Goal: Task Accomplishment & Management: Manage account settings

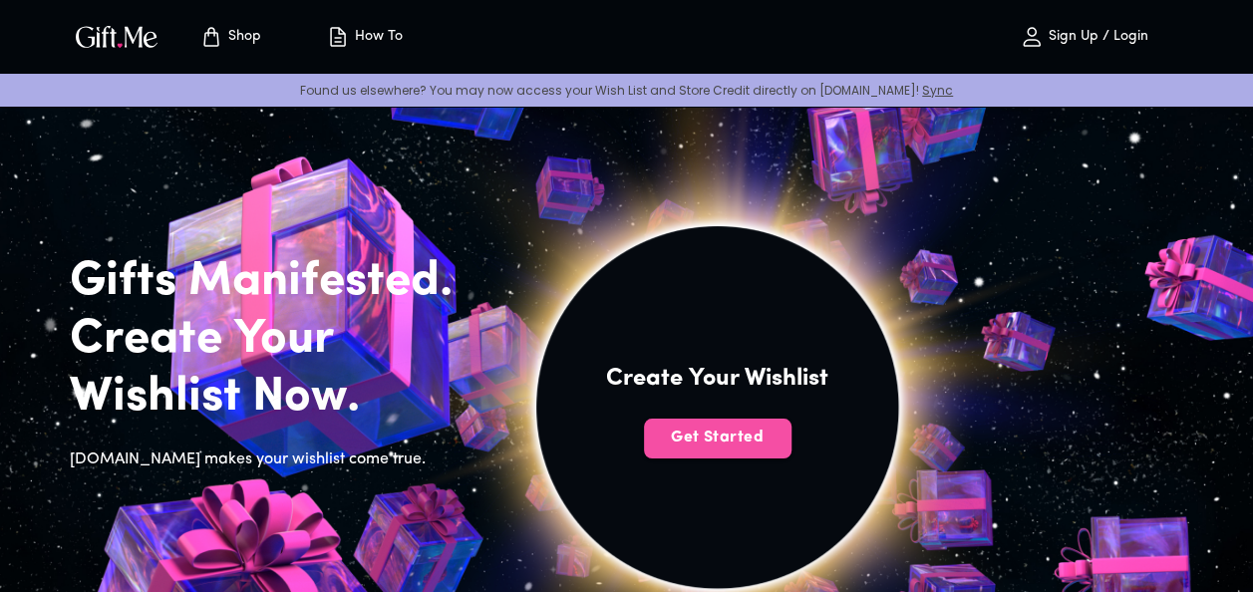
click at [719, 452] on button "Get Started" at bounding box center [718, 439] width 148 height 40
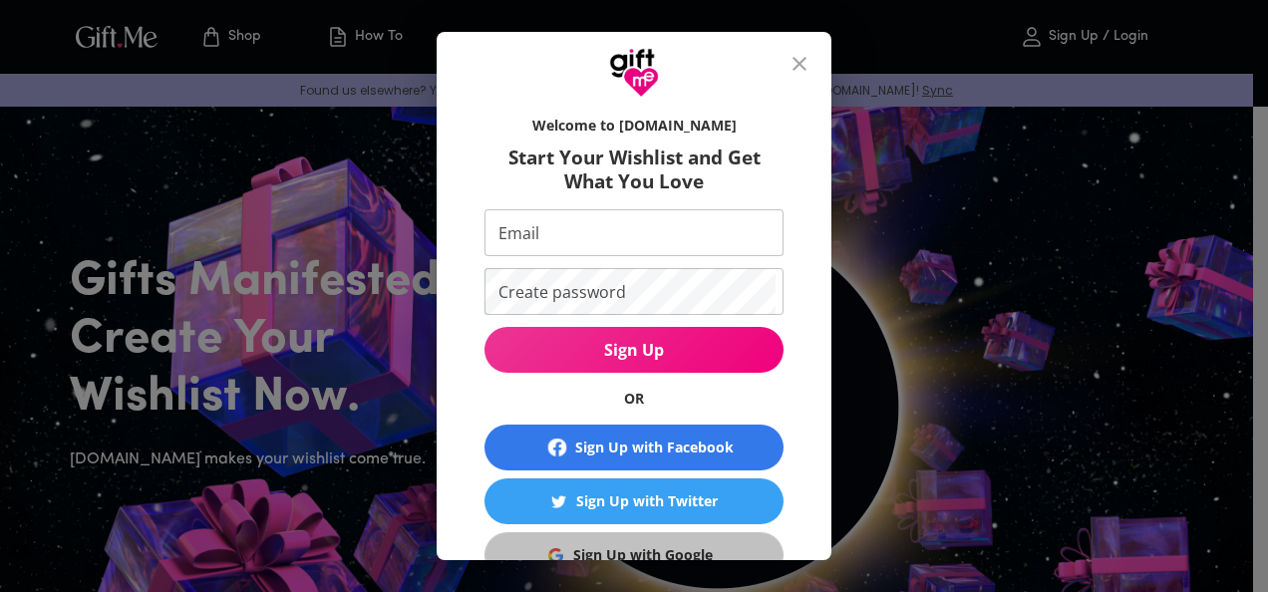
click at [664, 547] on div "Sign Up with Google" at bounding box center [643, 555] width 140 height 22
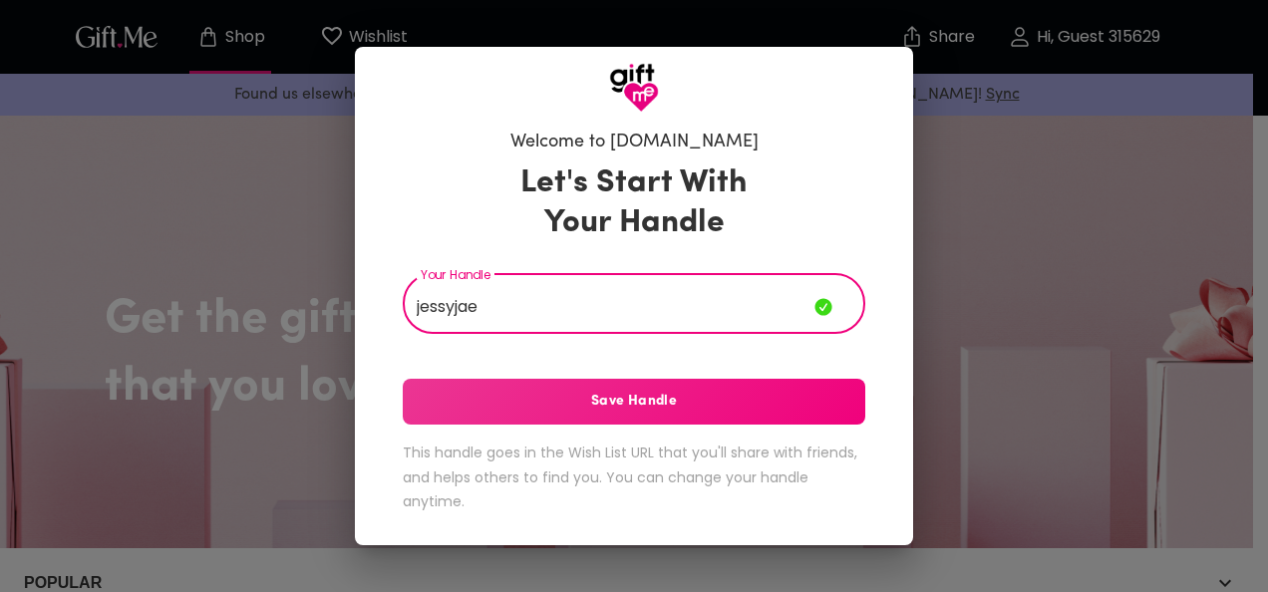
type input "jessyjae"
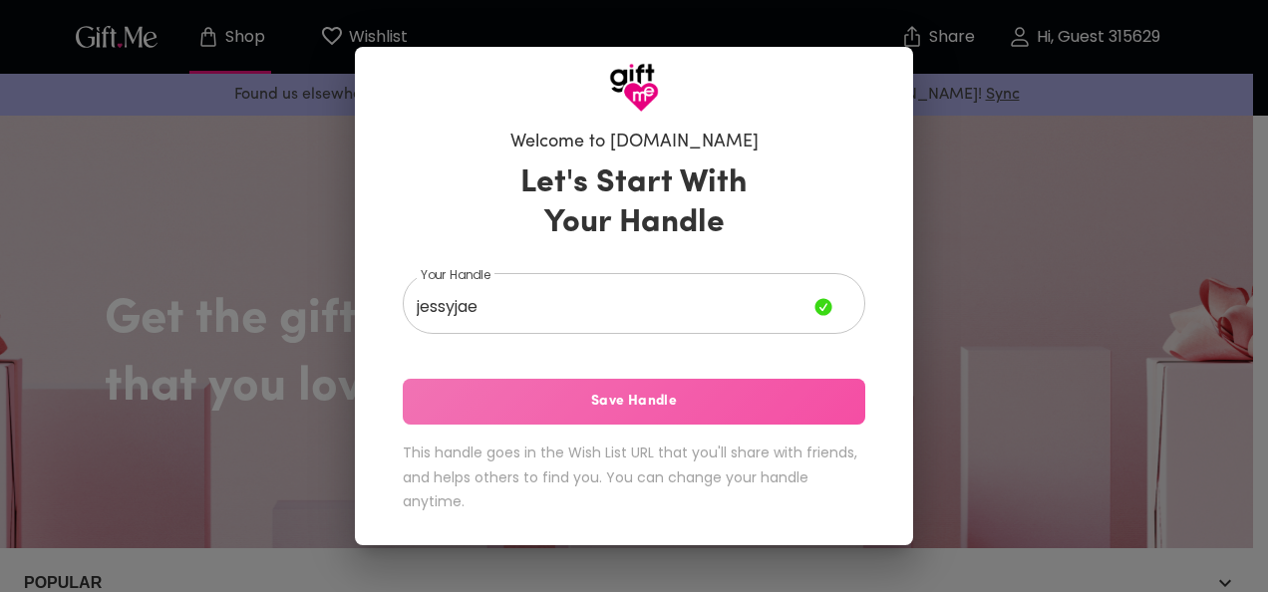
click at [596, 394] on span "Save Handle" at bounding box center [634, 402] width 462 height 22
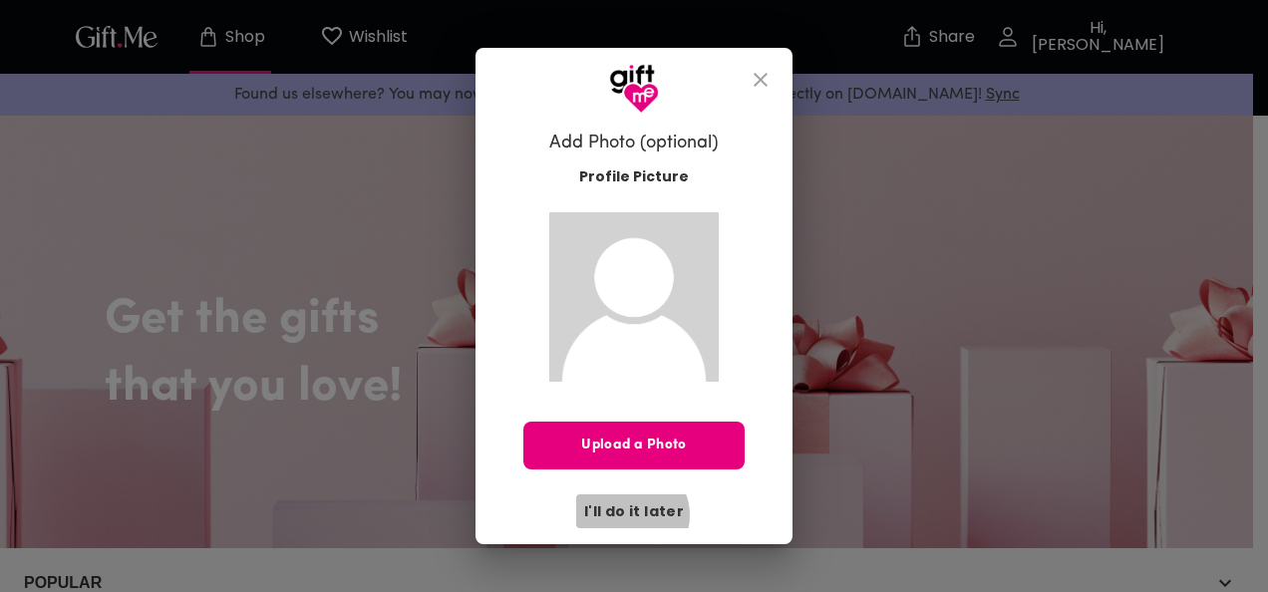
click at [633, 515] on span "I'll do it later" at bounding box center [634, 511] width 100 height 22
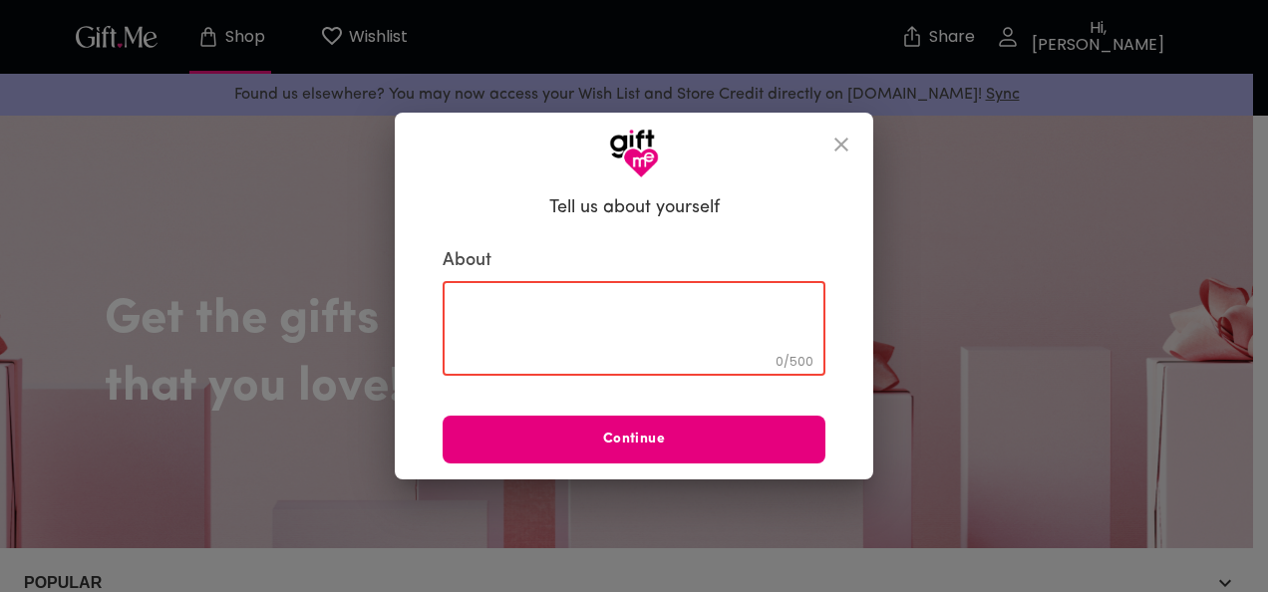
click at [602, 319] on textarea at bounding box center [633, 328] width 355 height 57
type textarea "c"
click at [833, 151] on icon "close" at bounding box center [841, 145] width 24 height 24
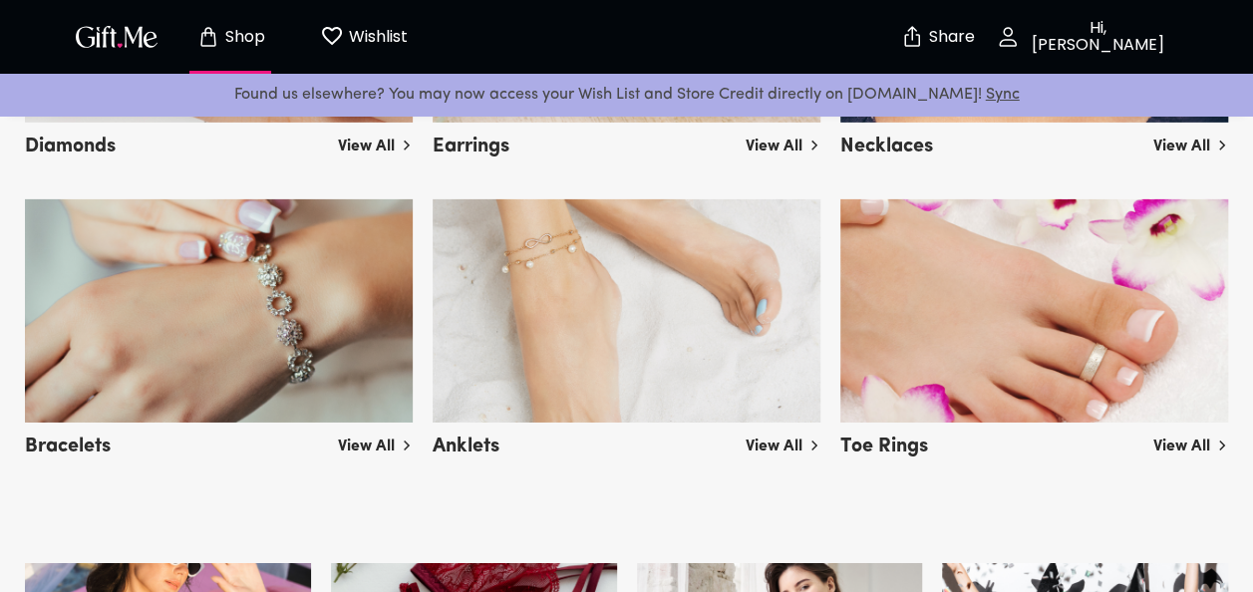
scroll to position [3155, 0]
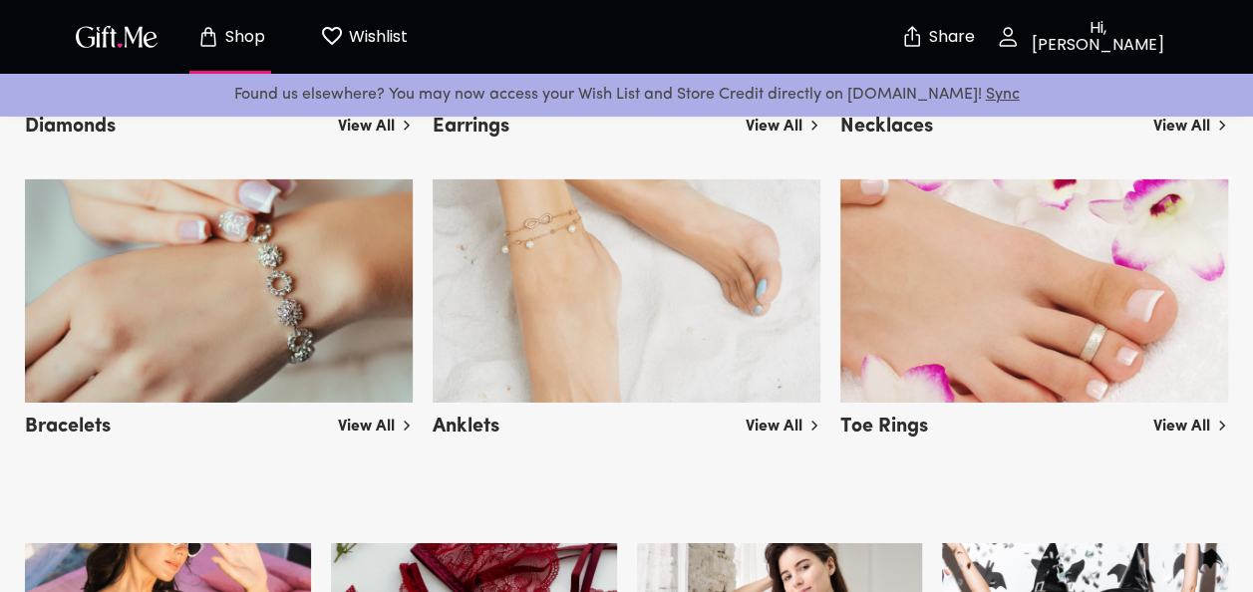
click at [1017, 313] on img at bounding box center [1034, 290] width 388 height 223
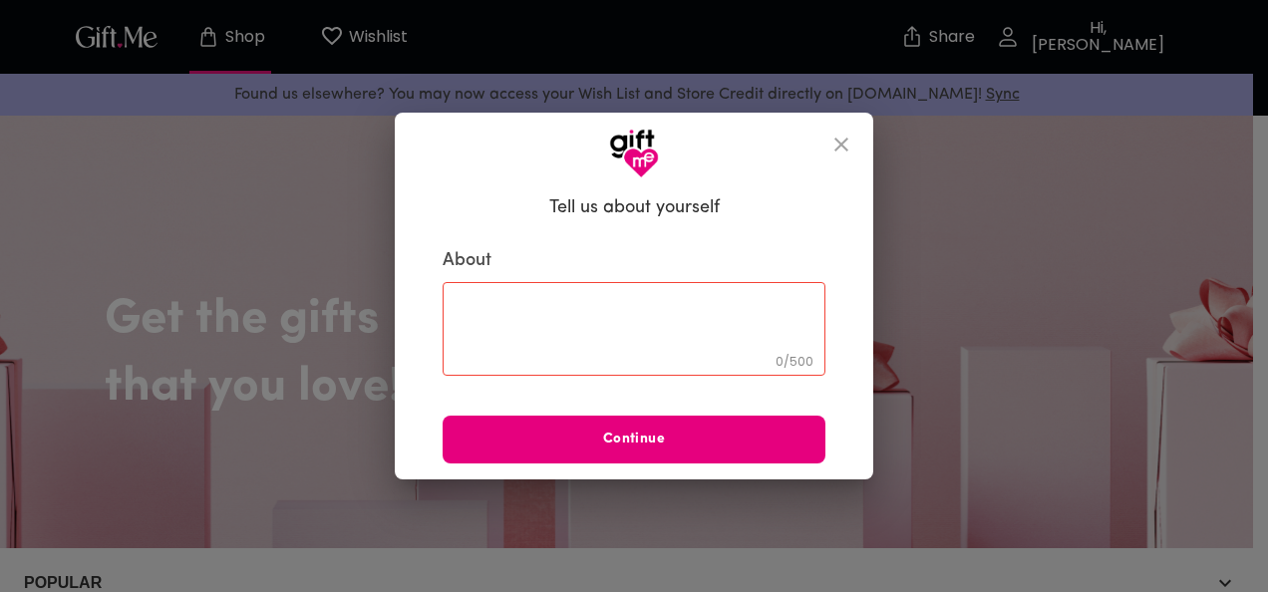
click at [819, 139] on button "close" at bounding box center [841, 145] width 48 height 48
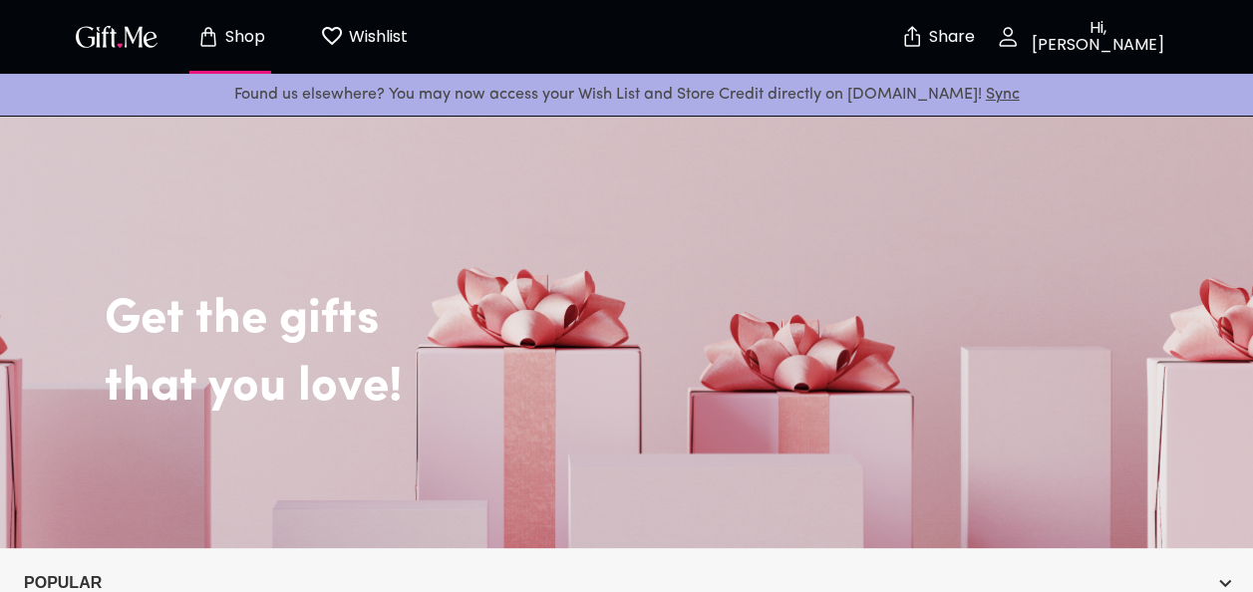
click at [1064, 45] on p "Hi, [PERSON_NAME]" at bounding box center [1095, 37] width 151 height 34
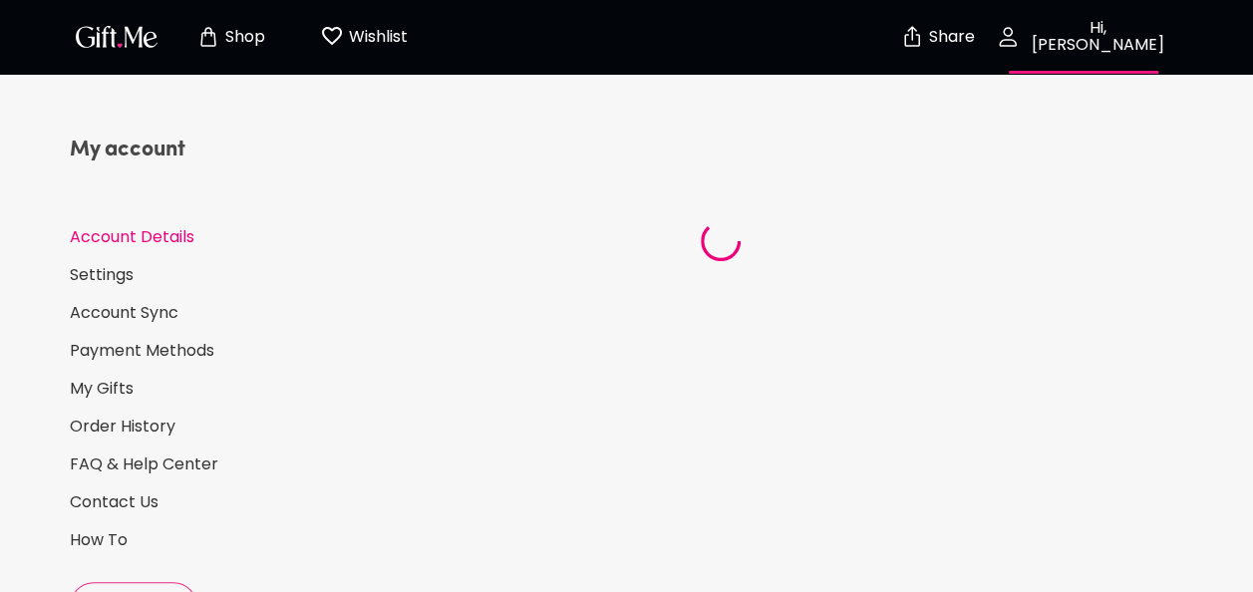
select select "US"
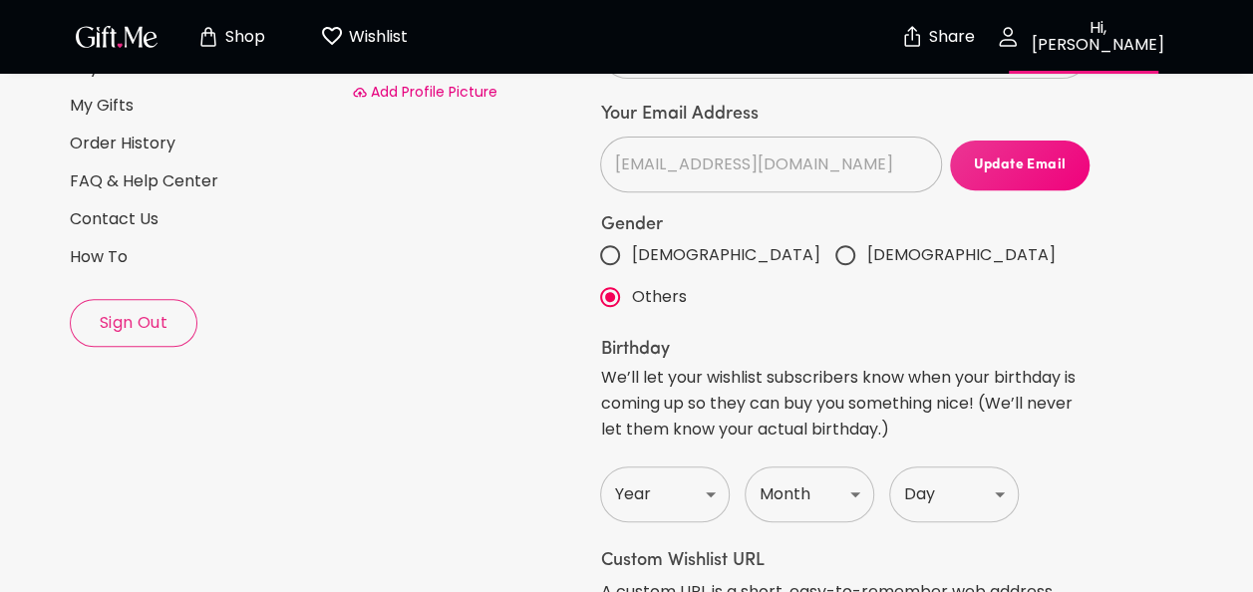
scroll to position [285, 0]
click at [136, 330] on span "Sign Out" at bounding box center [134, 321] width 126 height 22
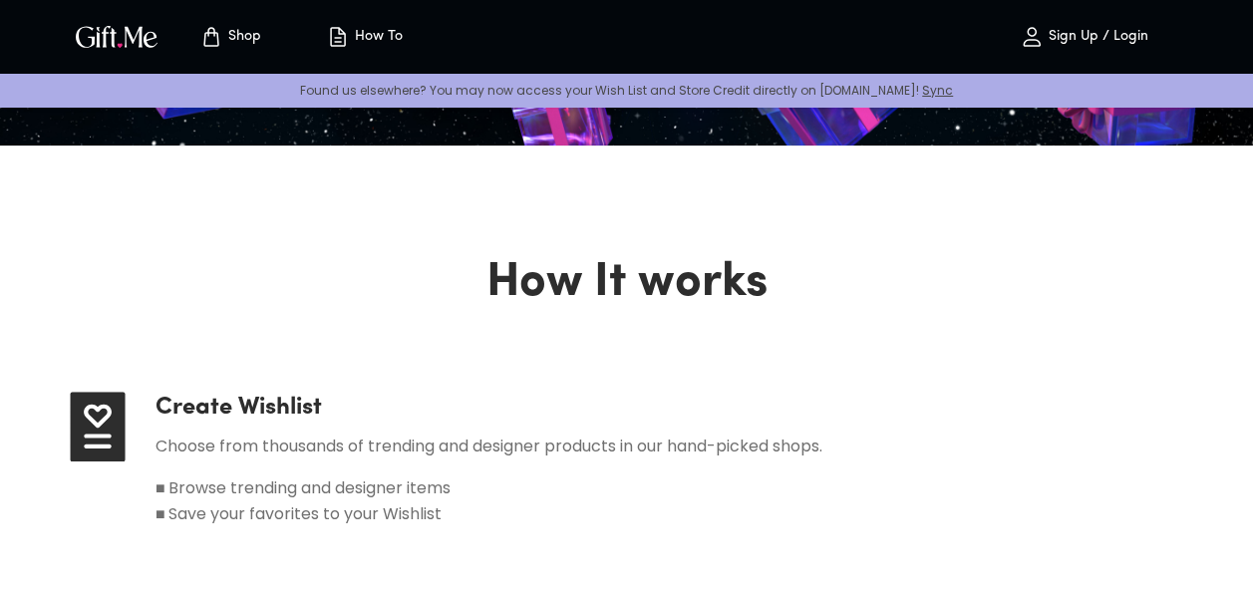
scroll to position [665, 0]
